Goal: Information Seeking & Learning: Learn about a topic

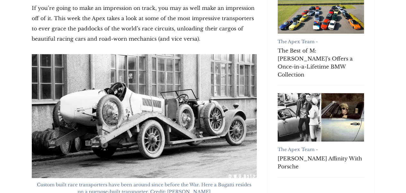
scroll to position [232, 0]
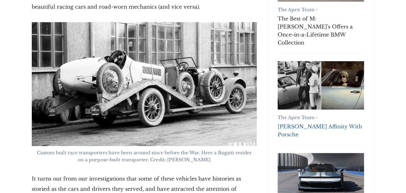
click at [340, 123] on link "[PERSON_NAME] Affinity With Porsche" at bounding box center [320, 131] width 86 height 16
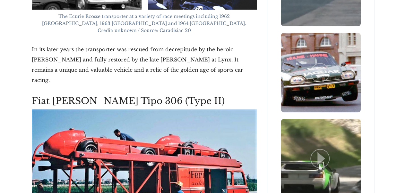
scroll to position [1737, 0]
